Goal: Check status: Check status

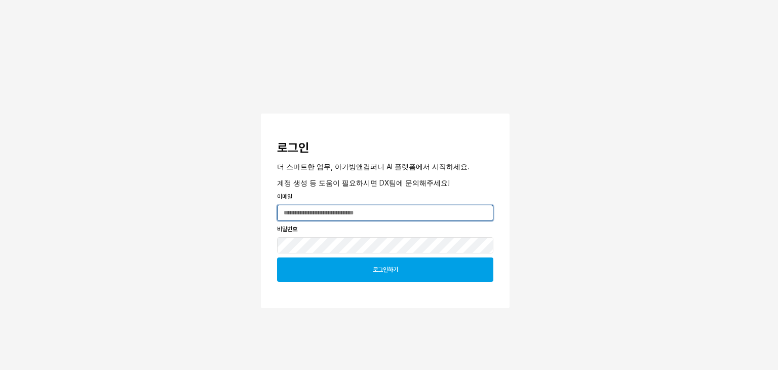
type input "**********"
click at [401, 271] on div "로그인하기" at bounding box center [385, 269] width 207 height 23
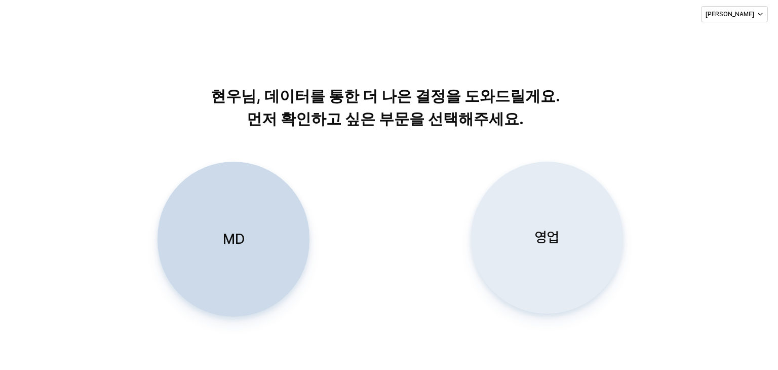
click at [531, 247] on div "영업" at bounding box center [547, 237] width 143 height 151
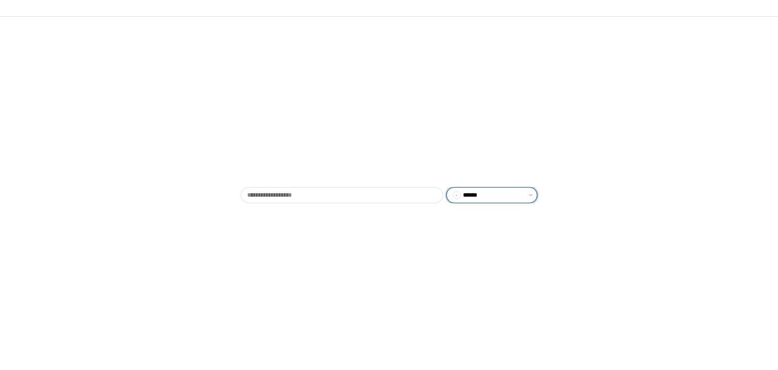
click at [517, 198] on div "- ******" at bounding box center [482, 194] width 71 height 15
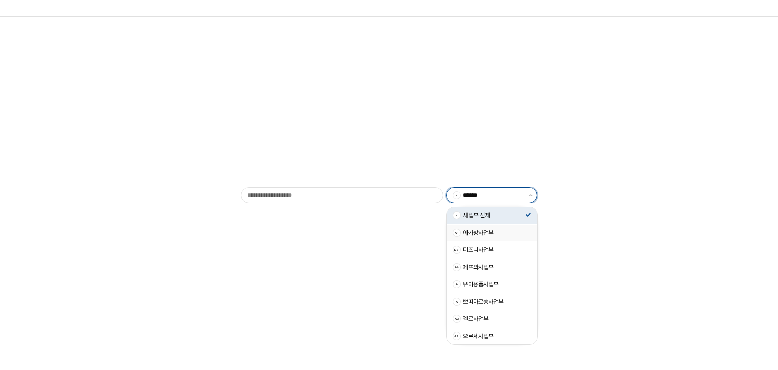
click at [497, 233] on div "아가방사업부" at bounding box center [494, 232] width 62 height 8
type input "******"
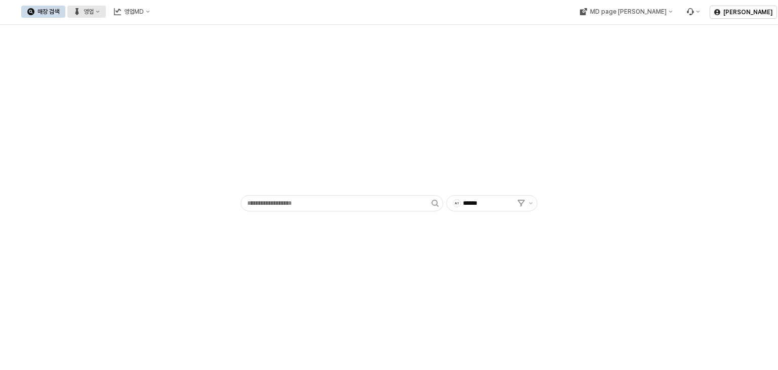
click at [93, 11] on div "영업" at bounding box center [89, 11] width 10 height 7
click at [102, 30] on div "목표매출 달성현황" at bounding box center [110, 30] width 54 height 8
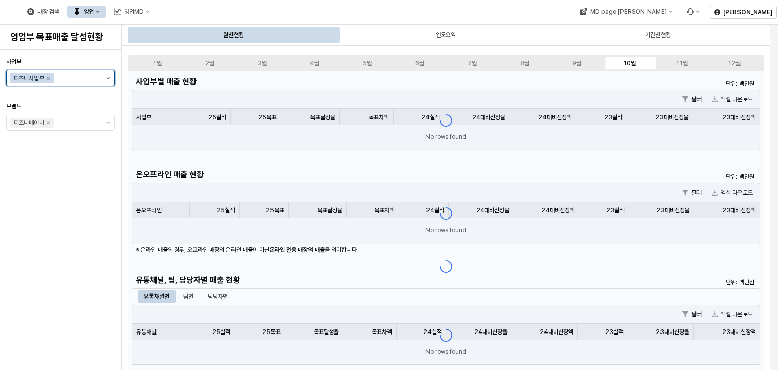
click at [107, 82] on button "제안 사항 표시" at bounding box center [108, 77] width 12 height 15
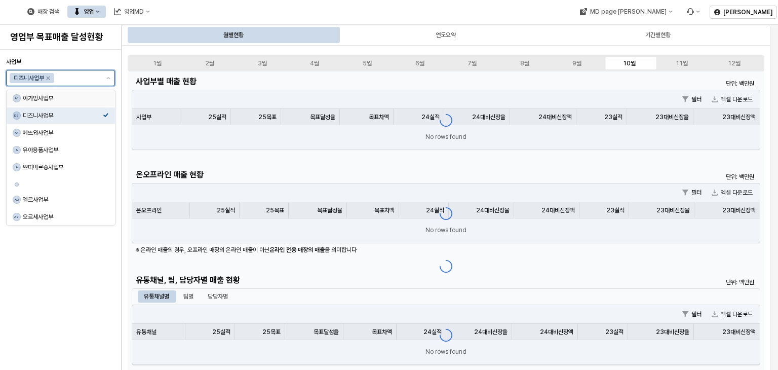
click at [77, 99] on div "아가방사업부" at bounding box center [63, 98] width 80 height 8
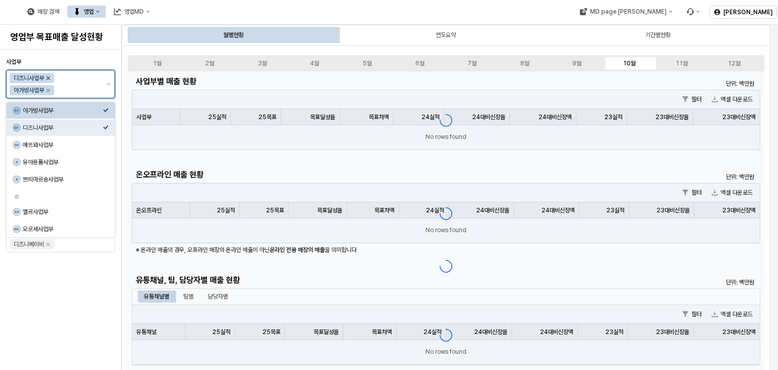
click at [50, 77] on icon "Remove 디즈니사업부" at bounding box center [49, 78] width 4 height 4
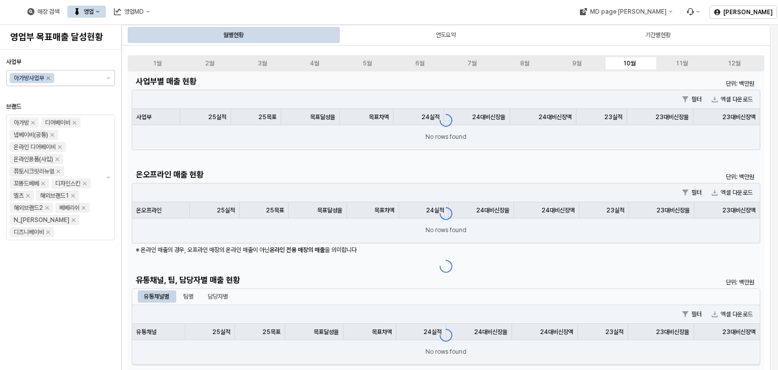
click at [62, 259] on div "사업부 아가방사업부 브랜드 아가방 디어베이비 냅베이비(공통) 온라인 디어베이비 온라인용품(사입) 퓨토시크릿리뉴얼 꼬똥드베베 디자인스킨 엘츠 해…" at bounding box center [60, 210] width 109 height 312
click at [533, 100] on div "App Frame" at bounding box center [446, 265] width 637 height 389
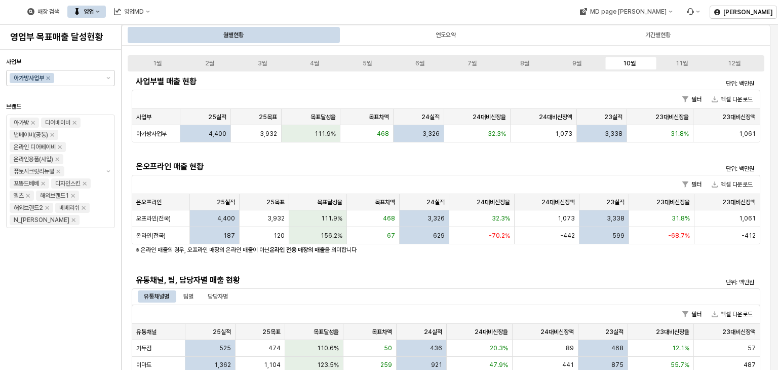
click at [383, 295] on div "유통채널별 팀별 담당자별" at bounding box center [446, 296] width 616 height 12
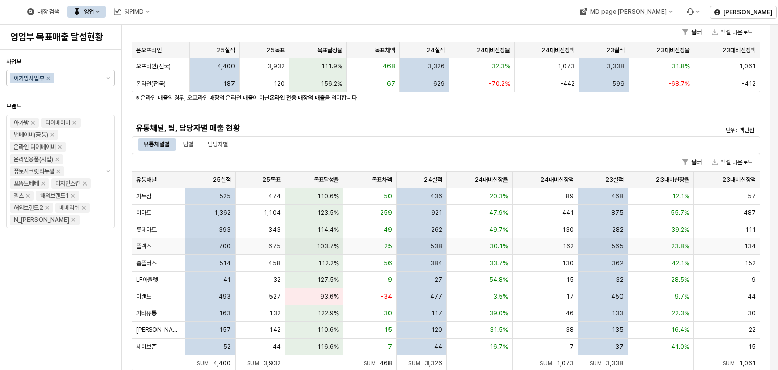
scroll to position [203, 0]
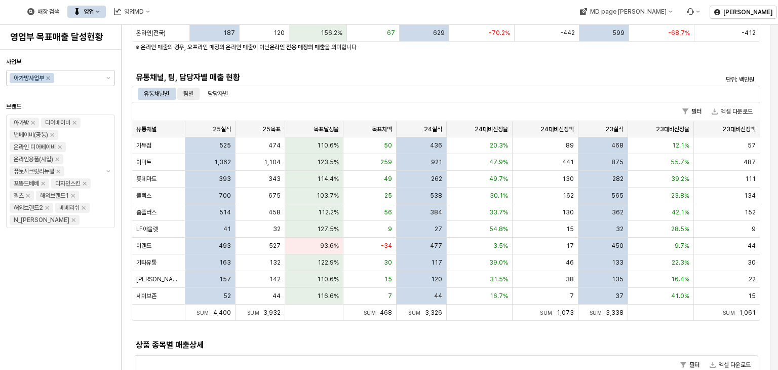
click at [191, 93] on div "팀별" at bounding box center [188, 94] width 10 height 12
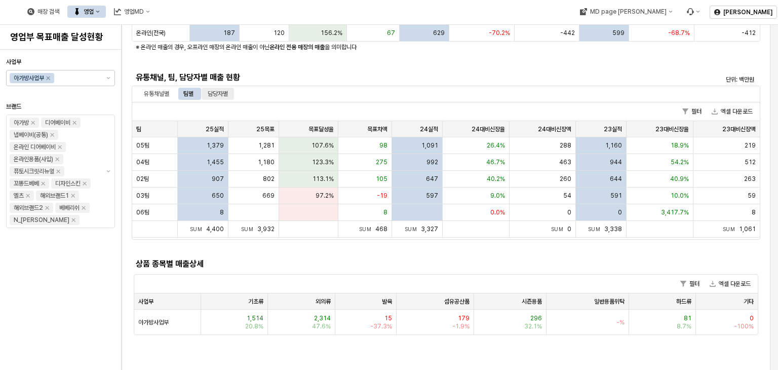
click at [222, 95] on div "담당자별" at bounding box center [218, 94] width 20 height 12
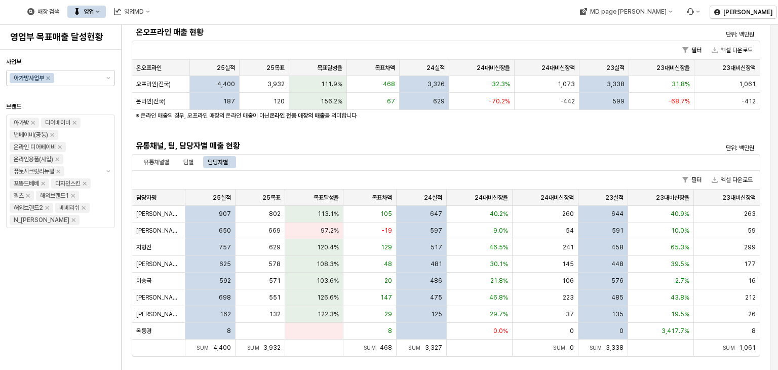
scroll to position [152, 0]
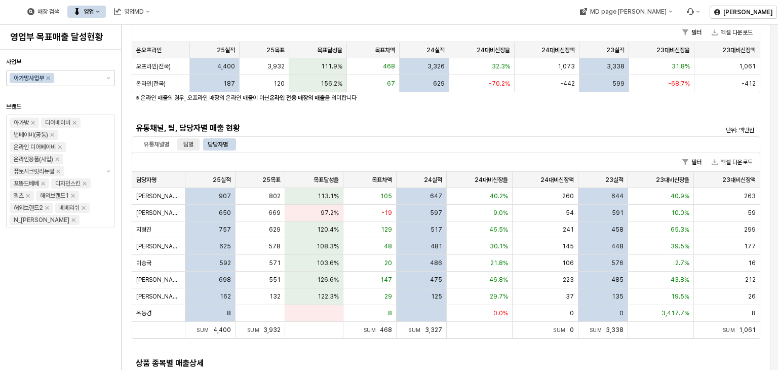
click at [191, 144] on div "팀별" at bounding box center [188, 144] width 10 height 12
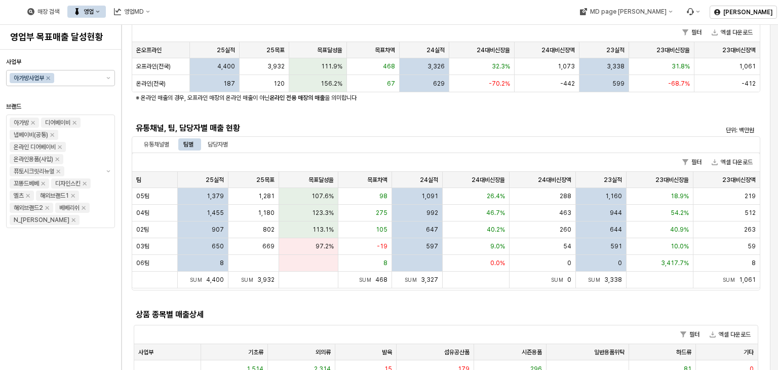
scroll to position [203, 0]
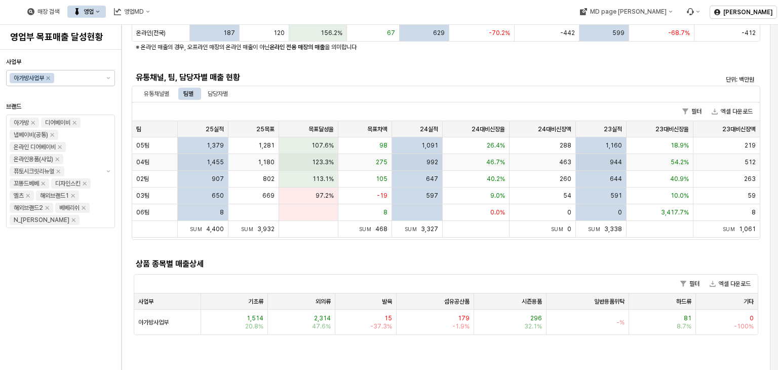
click at [144, 163] on span "04팀" at bounding box center [142, 162] width 13 height 8
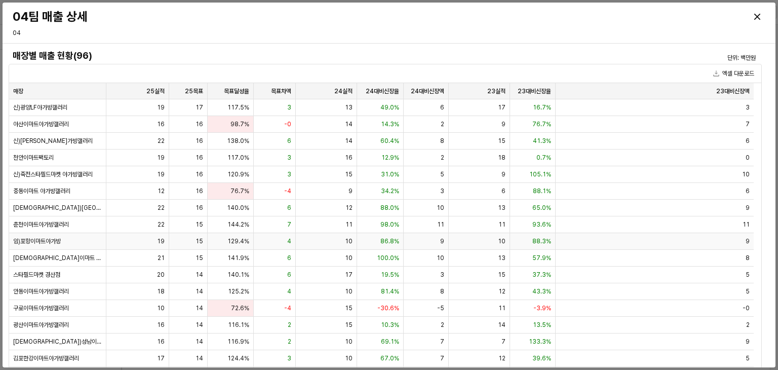
scroll to position [253, 0]
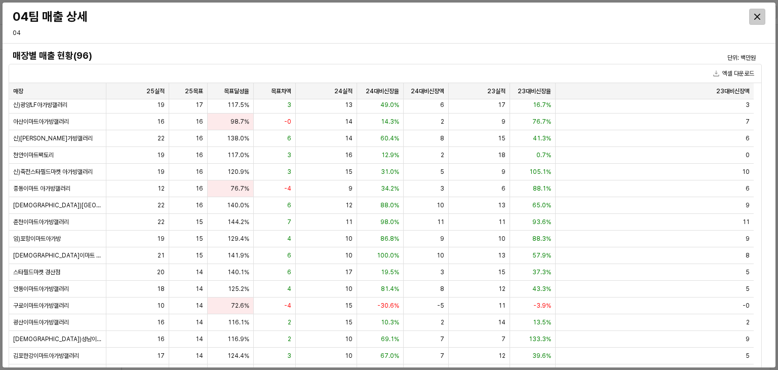
click at [754, 16] on div "Close" at bounding box center [757, 16] width 15 height 15
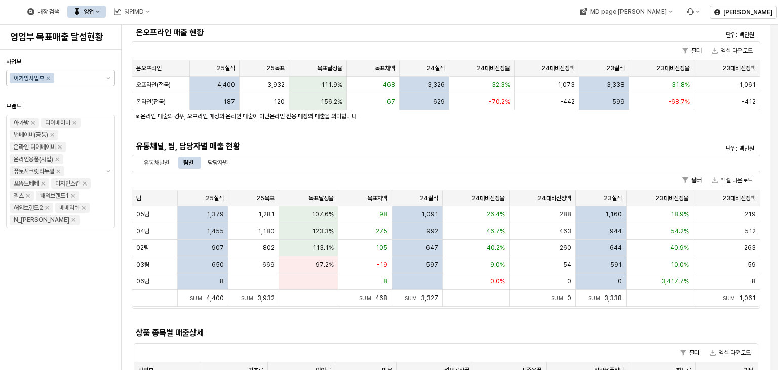
scroll to position [152, 0]
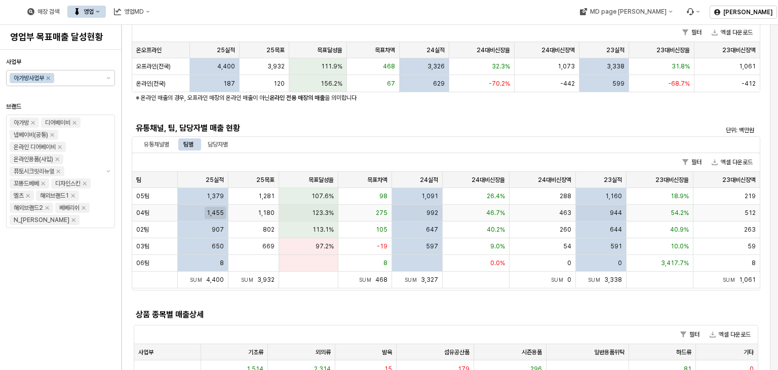
click at [211, 209] on span "1,455" at bounding box center [215, 213] width 17 height 8
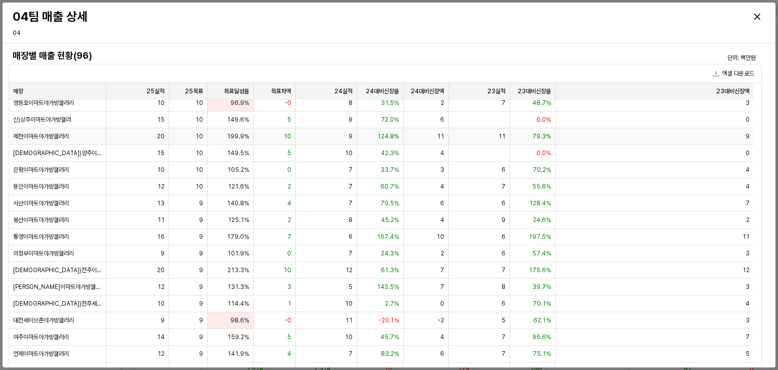
scroll to position [962, 0]
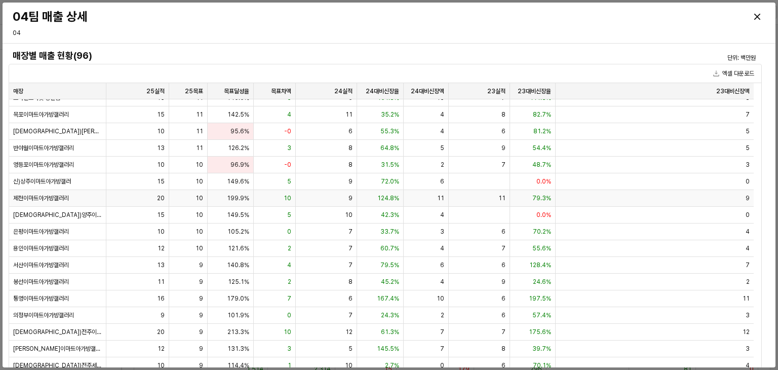
click at [247, 200] on span "199.9%" at bounding box center [238, 198] width 22 height 8
click at [242, 212] on span "149.5%" at bounding box center [238, 215] width 22 height 8
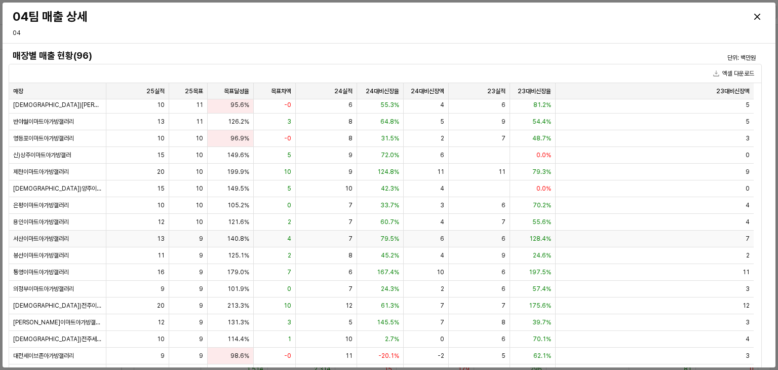
scroll to position [1013, 0]
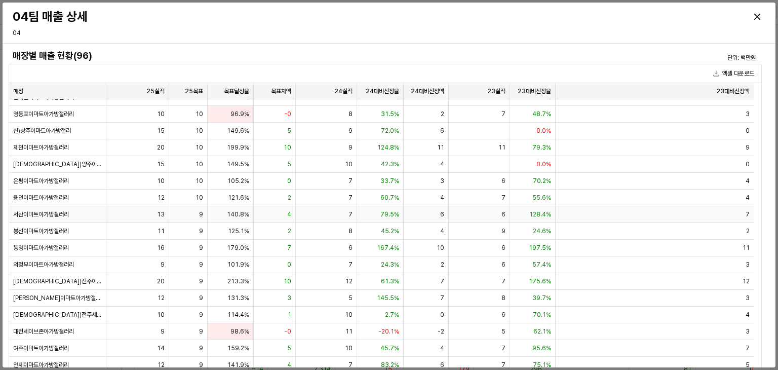
click at [243, 214] on span "140.8%" at bounding box center [238, 214] width 22 height 8
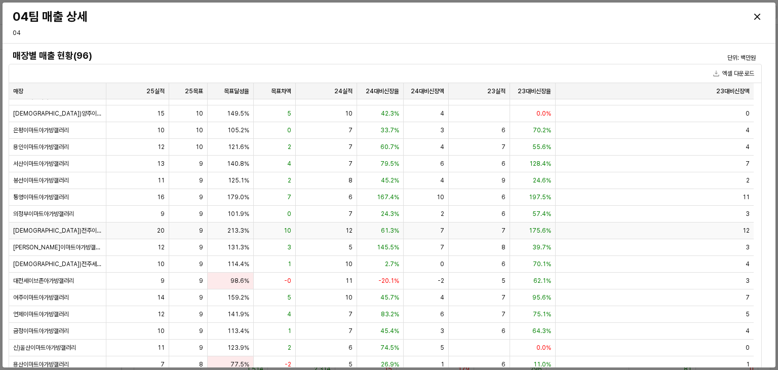
click at [238, 227] on span "213.3%" at bounding box center [238, 230] width 22 height 8
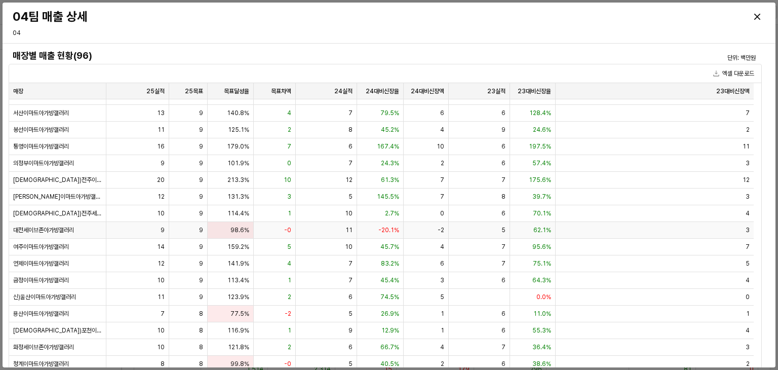
scroll to position [1165, 0]
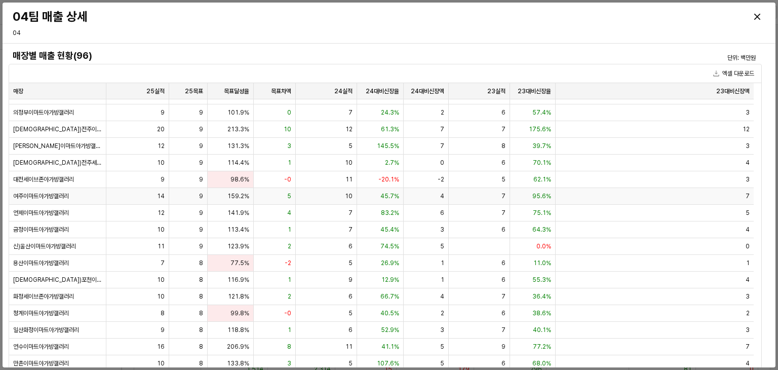
click at [244, 199] on span "159.2%" at bounding box center [238, 196] width 22 height 8
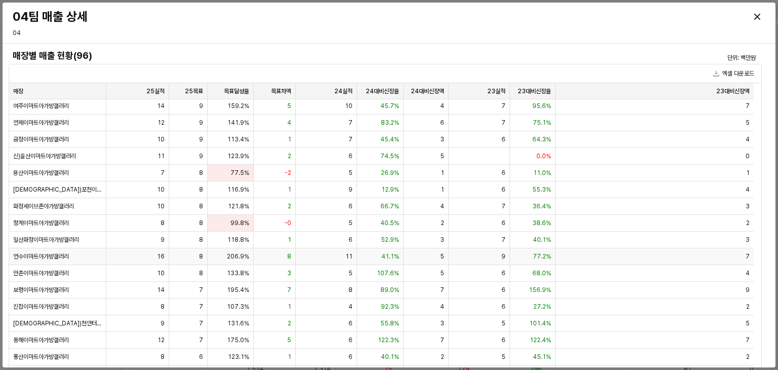
scroll to position [1266, 0]
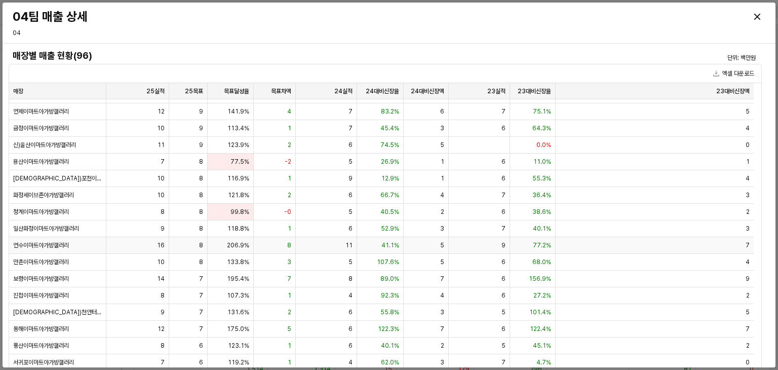
click at [243, 246] on span "206.9%" at bounding box center [238, 245] width 22 height 8
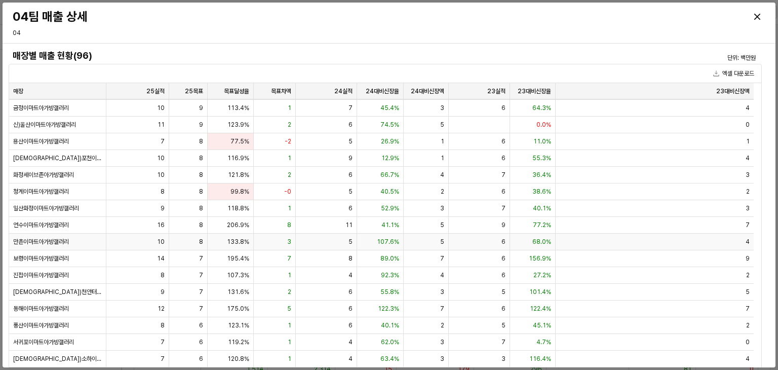
scroll to position [51, 0]
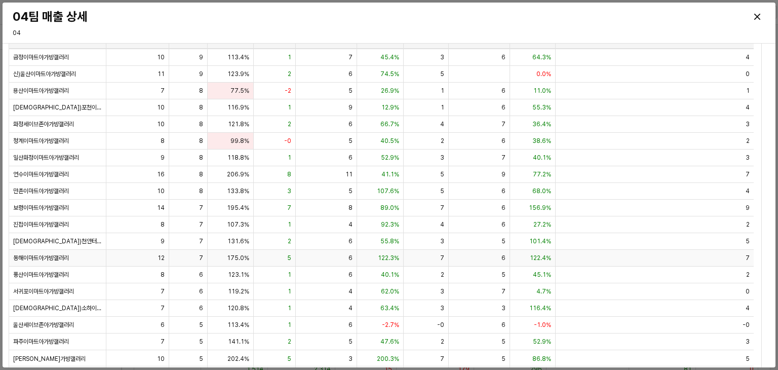
click at [242, 254] on span "175.0%" at bounding box center [238, 258] width 22 height 8
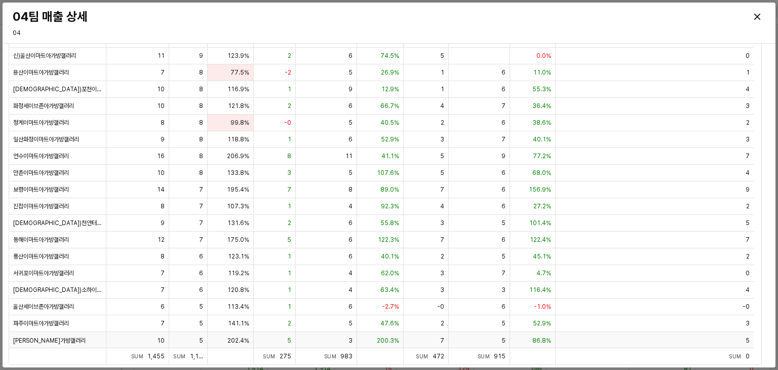
click at [238, 339] on span "202.4%" at bounding box center [238, 340] width 22 height 8
click at [245, 286] on span "120.8%" at bounding box center [238, 290] width 22 height 8
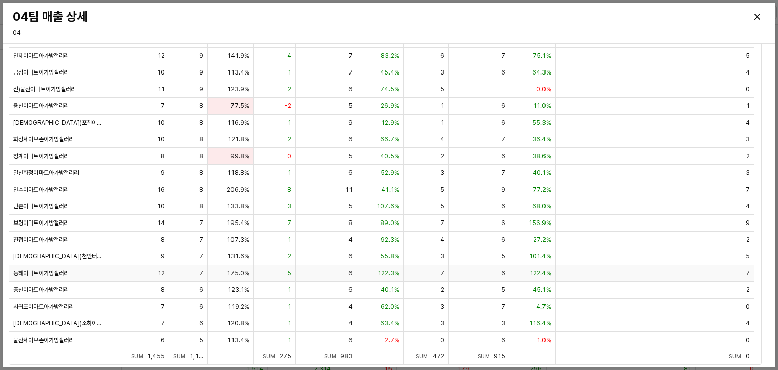
scroll to position [1236, 0]
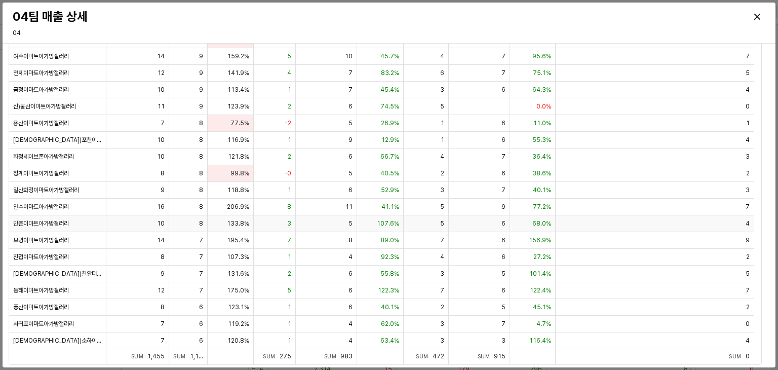
click at [245, 223] on span "133.8%" at bounding box center [238, 223] width 22 height 8
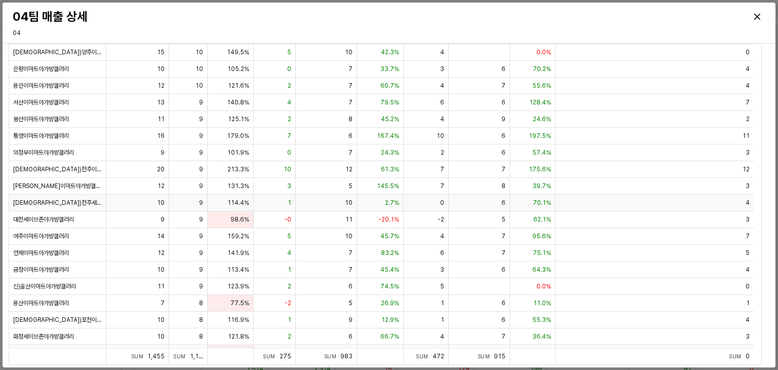
scroll to position [1033, 0]
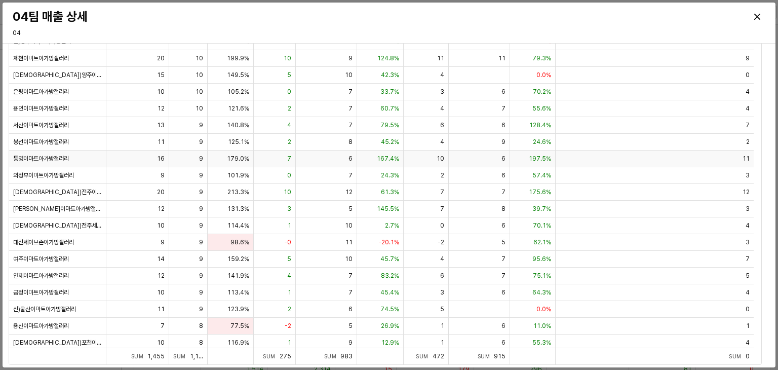
click at [237, 159] on span "179.0%" at bounding box center [238, 158] width 22 height 8
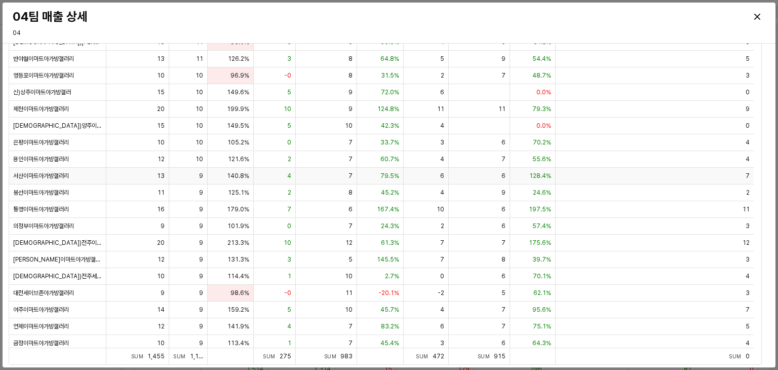
click at [242, 169] on div "140.8%" at bounding box center [231, 176] width 46 height 17
click at [242, 175] on span "140.8%" at bounding box center [238, 176] width 22 height 8
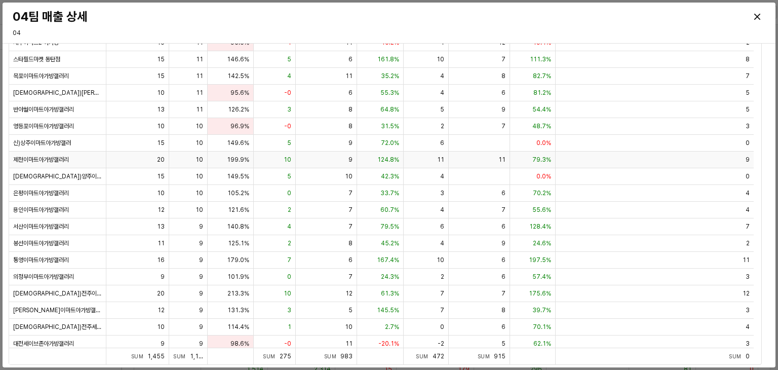
click at [234, 160] on span "199.9%" at bounding box center [238, 159] width 22 height 8
click at [237, 172] on span "149.5%" at bounding box center [238, 176] width 22 height 8
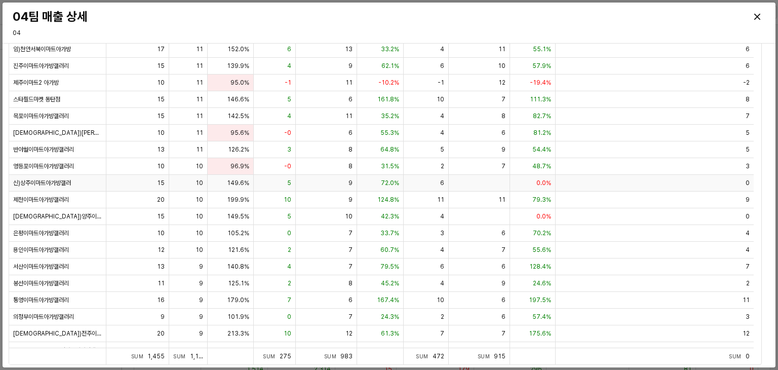
scroll to position [881, 0]
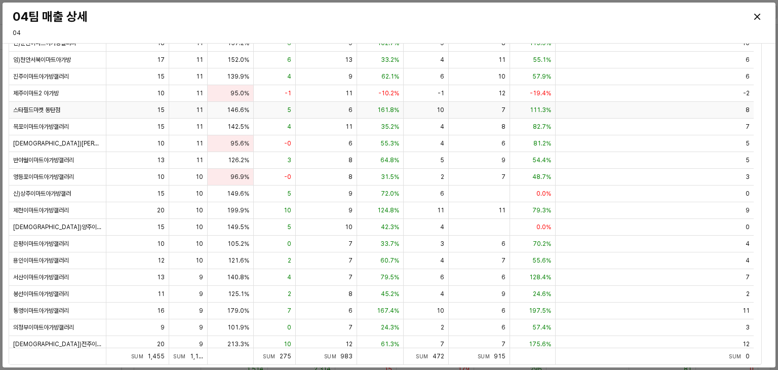
click at [241, 112] on span "146.6%" at bounding box center [238, 110] width 22 height 8
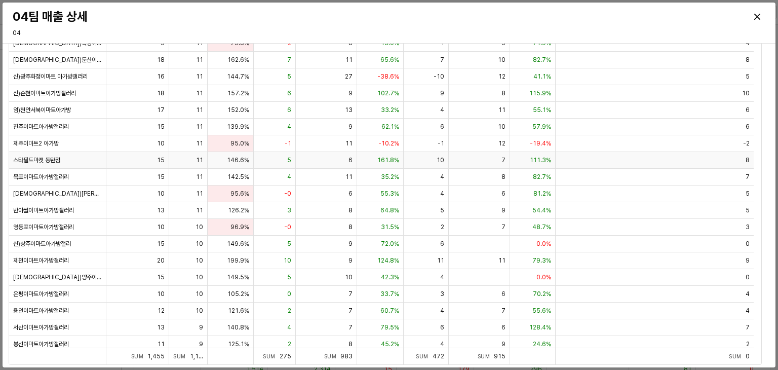
scroll to position [831, 0]
click at [242, 136] on div "95.0%" at bounding box center [231, 144] width 46 height 17
click at [243, 128] on span "139.9%" at bounding box center [238, 127] width 22 height 8
click at [242, 110] on span "152.0%" at bounding box center [238, 110] width 22 height 8
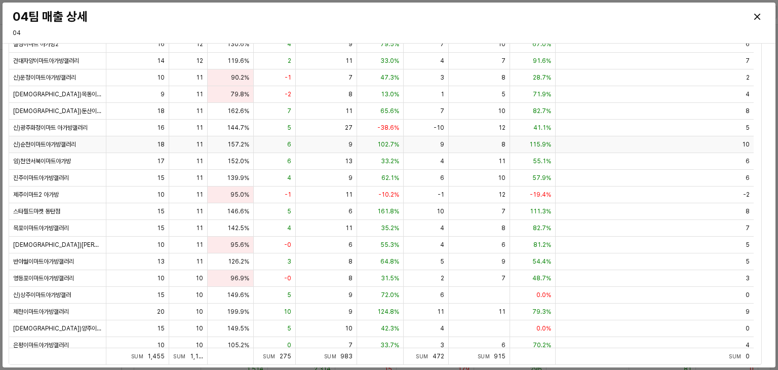
click at [245, 140] on span "157.2%" at bounding box center [238, 144] width 22 height 8
click at [243, 130] on div "144.7%" at bounding box center [231, 128] width 46 height 17
click at [241, 112] on span "162.6%" at bounding box center [238, 111] width 22 height 8
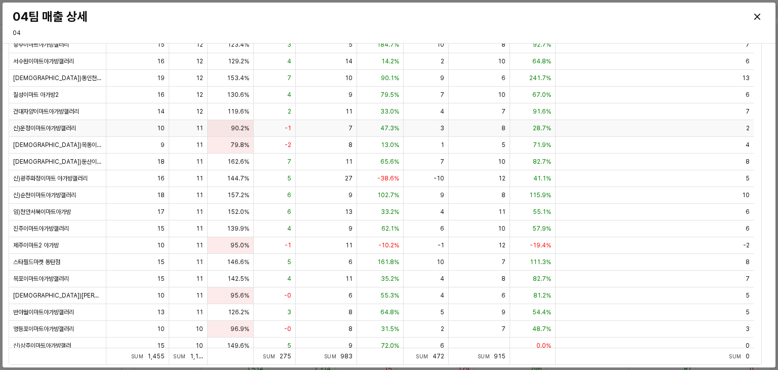
click at [244, 128] on span "90.2%" at bounding box center [240, 128] width 18 height 8
click at [244, 112] on span "119.6%" at bounding box center [238, 111] width 22 height 8
click at [242, 94] on span "130.6%" at bounding box center [238, 95] width 22 height 8
click at [239, 74] on span "153.4%" at bounding box center [238, 78] width 22 height 8
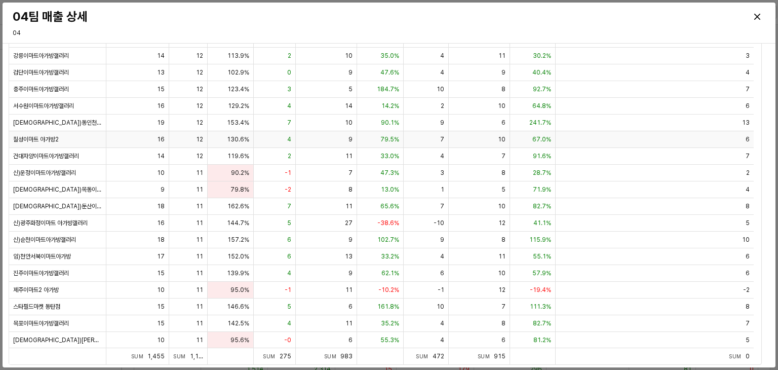
scroll to position [628, 0]
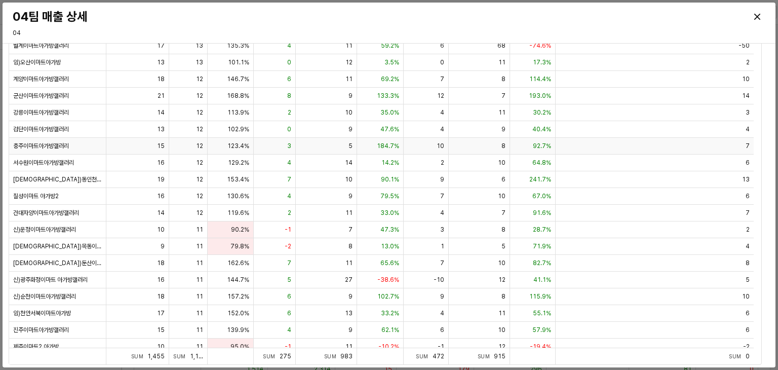
click at [242, 138] on div "123.4%" at bounding box center [231, 146] width 46 height 17
click at [241, 119] on div "113.9%" at bounding box center [231, 112] width 46 height 17
click at [239, 98] on div "168.8%" at bounding box center [231, 96] width 46 height 17
click at [754, 21] on div "Close" at bounding box center [757, 16] width 15 height 15
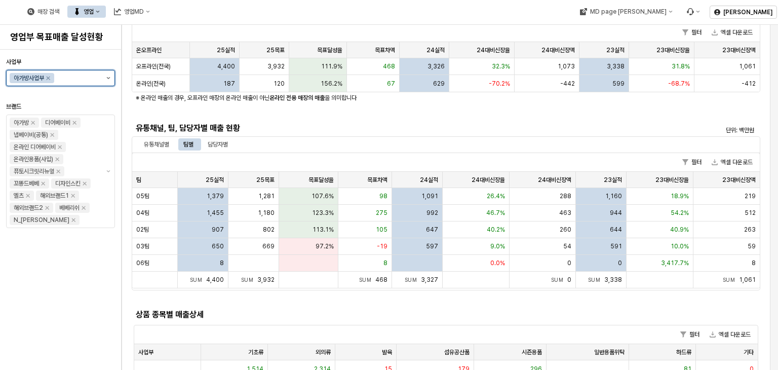
click at [107, 77] on icon "제안 사항 표시" at bounding box center [108, 78] width 4 height 2
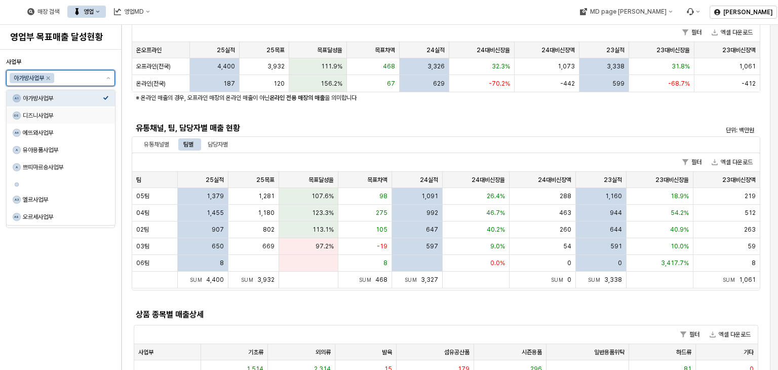
click at [67, 112] on div "디즈니사업부" at bounding box center [63, 115] width 80 height 8
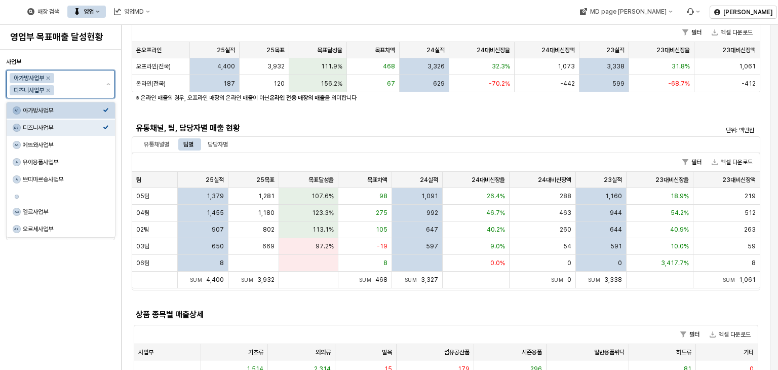
click at [106, 108] on icon "Select an option" at bounding box center [106, 110] width 6 height 6
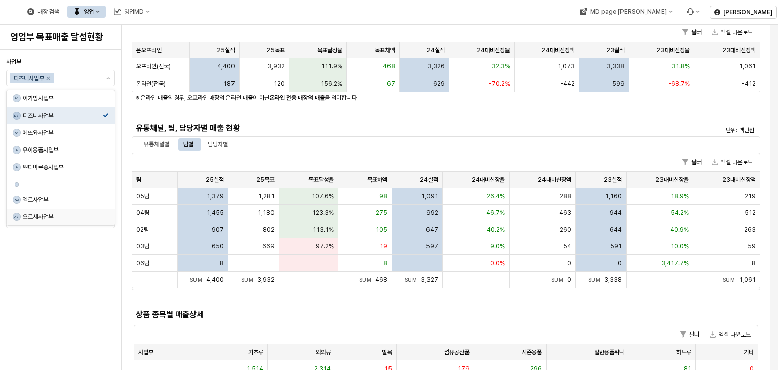
click at [87, 254] on div "사업부 디즈니사업부 브랜드 아가방 디어베이비 냅베이비(공통) 온라인 디어베이비 온라인용품(사입) 퓨토시크릿리뉴얼 꼬똥드베베 디자인스킨 엘츠 해…" at bounding box center [60, 210] width 109 height 312
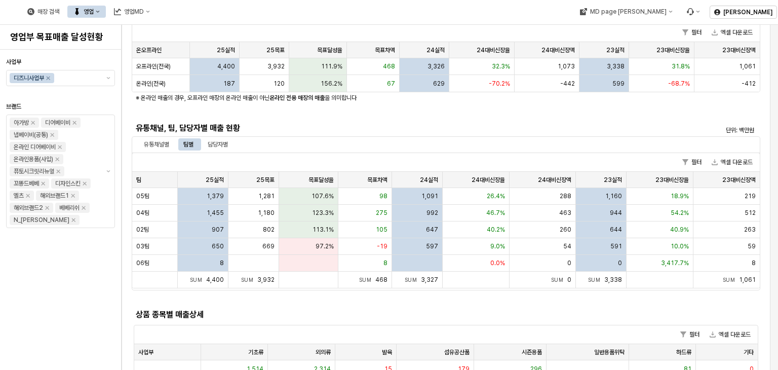
click at [359, 131] on h5 "유통채널, 팀, 담당자별 매출 현황" at bounding box center [367, 128] width 463 height 10
click at [73, 276] on div "사업부 디즈니사업부 브랜드 아가방 디어베이비 냅베이비(공통) 온라인 디어베이비 온라인용품(사입) 퓨토시크릿리뉴얼 꼬똥드베베 디자인스킨 엘츠 해…" at bounding box center [60, 210] width 109 height 312
click at [74, 277] on div "사업부 디즈니사업부 브랜드 아가방 디어베이비 냅베이비(공통) 온라인 디어베이비 온라인용품(사입) 퓨토시크릿리뉴얼 꼬똥드베베 디자인스킨 엘츠 해…" at bounding box center [60, 210] width 109 height 312
click at [75, 277] on div "사업부 디즈니사업부 브랜드 아가방 디어베이비 냅베이비(공통) 온라인 디어베이비 온라인용품(사입) 퓨토시크릿리뉴얼 꼬똥드베베 디자인스킨 엘츠 해…" at bounding box center [60, 210] width 109 height 312
click at [77, 274] on div "사업부 디즈니사업부 브랜드 아가방 디어베이비 냅베이비(공통) 온라인 디어베이비 온라인용품(사입) 퓨토시크릿리뉴얼 꼬똥드베베 디자인스킨 엘츠 해…" at bounding box center [60, 210] width 109 height 312
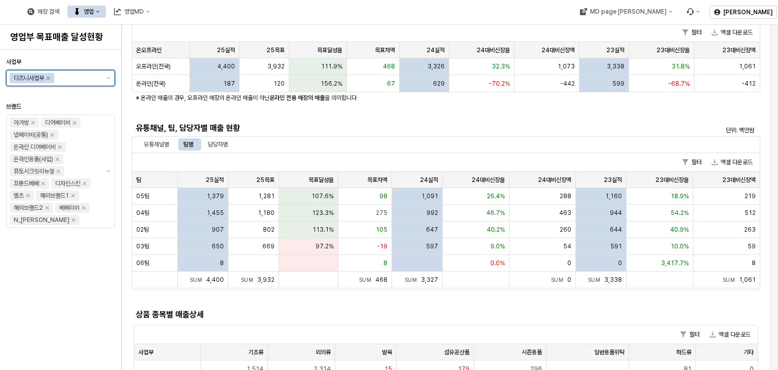
click at [77, 76] on input "사업부" at bounding box center [77, 78] width 43 height 10
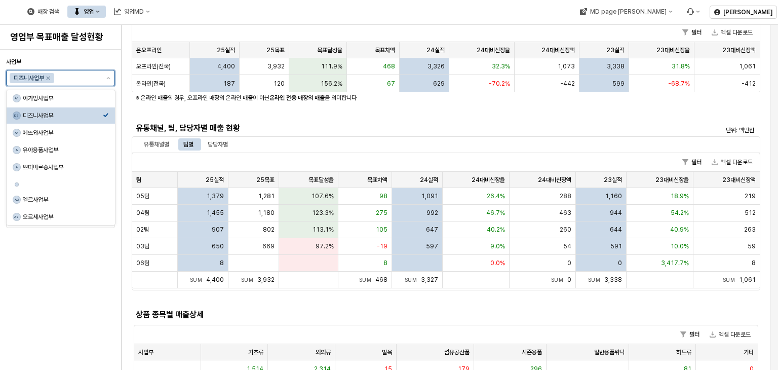
click at [83, 110] on div "DS 디즈니사업부" at bounding box center [58, 115] width 90 height 10
click at [78, 114] on div "디즈니사업부" at bounding box center [63, 115] width 80 height 8
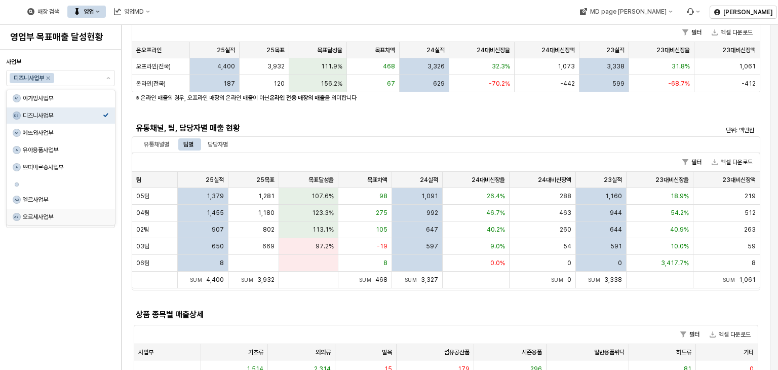
click at [64, 234] on div "사업부 디즈니사업부 브랜드 아가방 디어베이비 냅베이비(공통) 온라인 디어베이비 온라인용품(사입) 퓨토시크릿리뉴얼 꼬똥드베베 디자인스킨 엘츠 해…" at bounding box center [60, 210] width 109 height 312
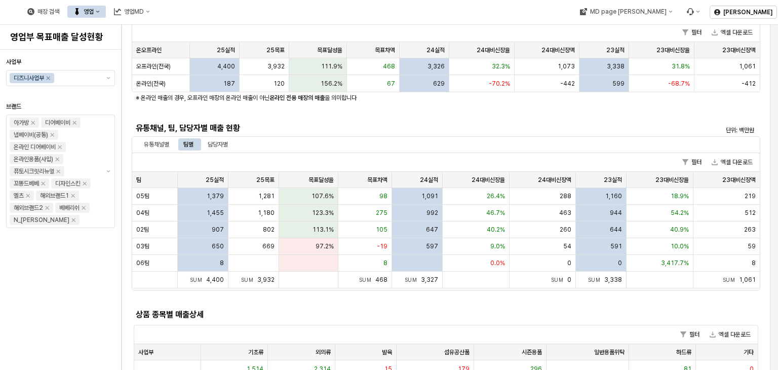
click at [72, 243] on div "사업부 디즈니사업부 브랜드 아가방 디어베이비 냅베이비(공통) 온라인 디어베이비 온라인용품(사입) 퓨토시크릿리뉴얼 꼬똥드베베 디자인스킨 엘츠 해…" at bounding box center [60, 210] width 109 height 312
click at [336, 134] on div "유통채널, 팀, 담당자별 매출 현황" at bounding box center [368, 128] width 472 height 16
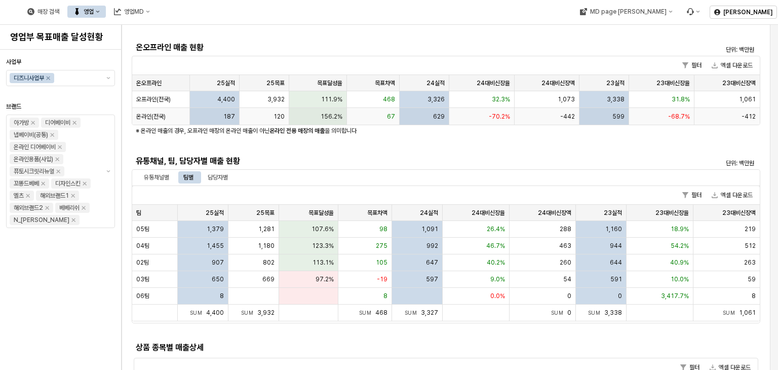
scroll to position [101, 0]
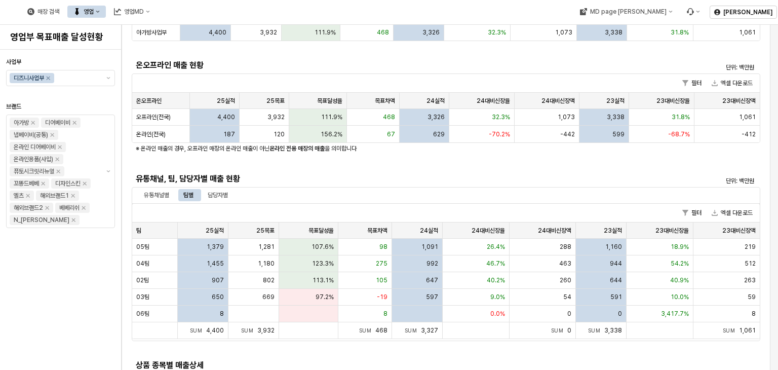
click at [101, 97] on div at bounding box center [60, 94] width 101 height 12
click at [258, 72] on div "온오프라인 매출 현황" at bounding box center [368, 65] width 472 height 16
click at [258, 71] on div "온오프라인 매출 현황" at bounding box center [368, 65] width 472 height 16
click at [214, 199] on div "담당자별" at bounding box center [218, 195] width 20 height 12
click at [160, 193] on div "유통채널별" at bounding box center [156, 195] width 25 height 12
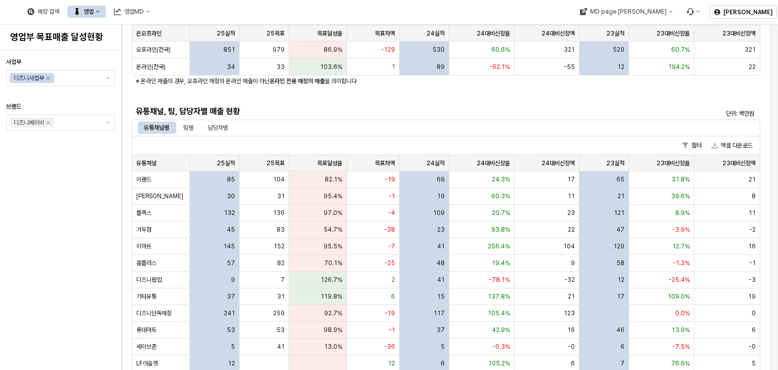
scroll to position [152, 0]
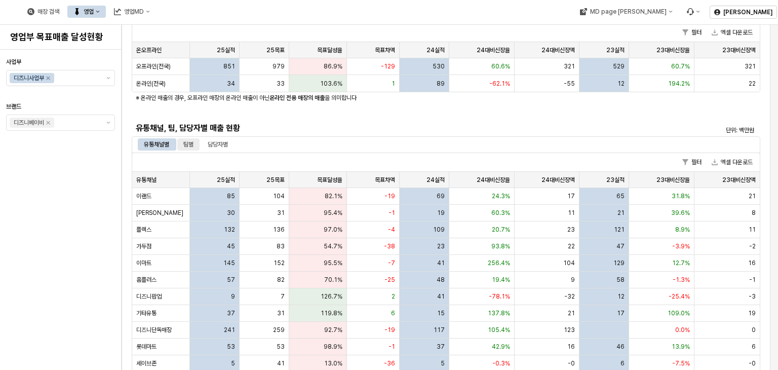
click at [188, 144] on div "팀별" at bounding box center [188, 144] width 10 height 12
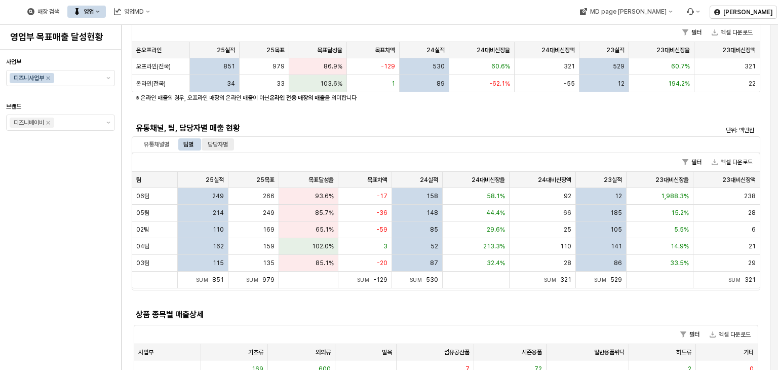
click at [223, 143] on div "담당자별" at bounding box center [218, 144] width 20 height 12
